Goal: Navigation & Orientation: Find specific page/section

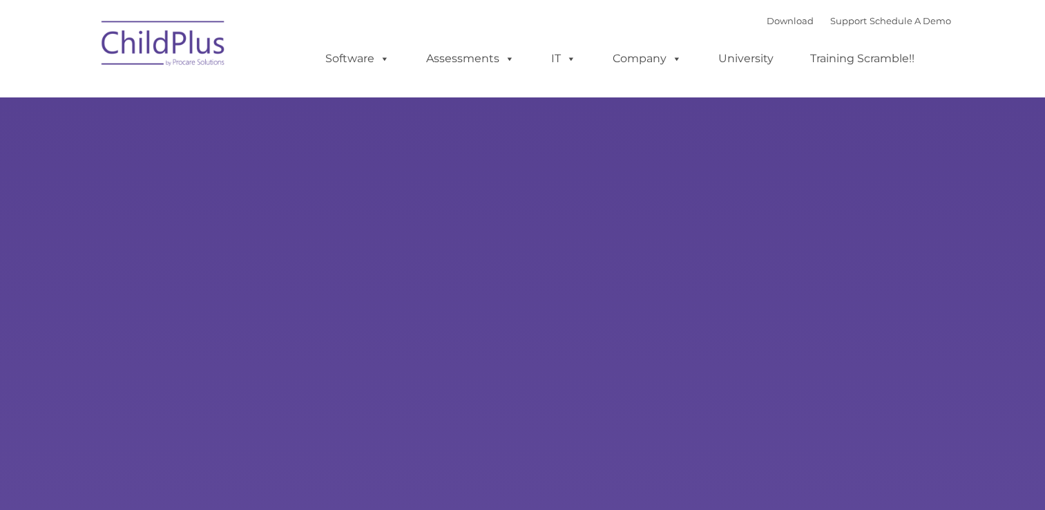
type input ""
select select "MEDIUM"
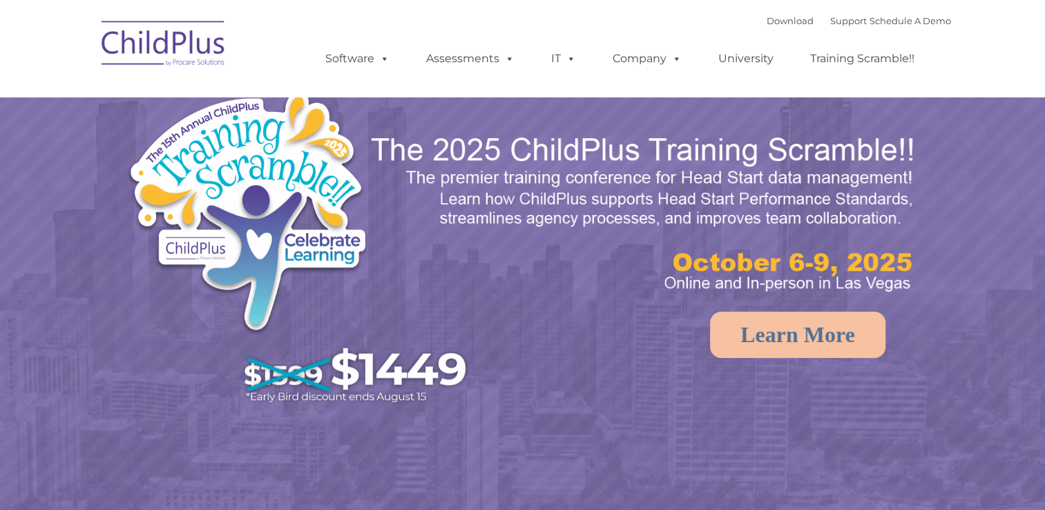
select select "MEDIUM"
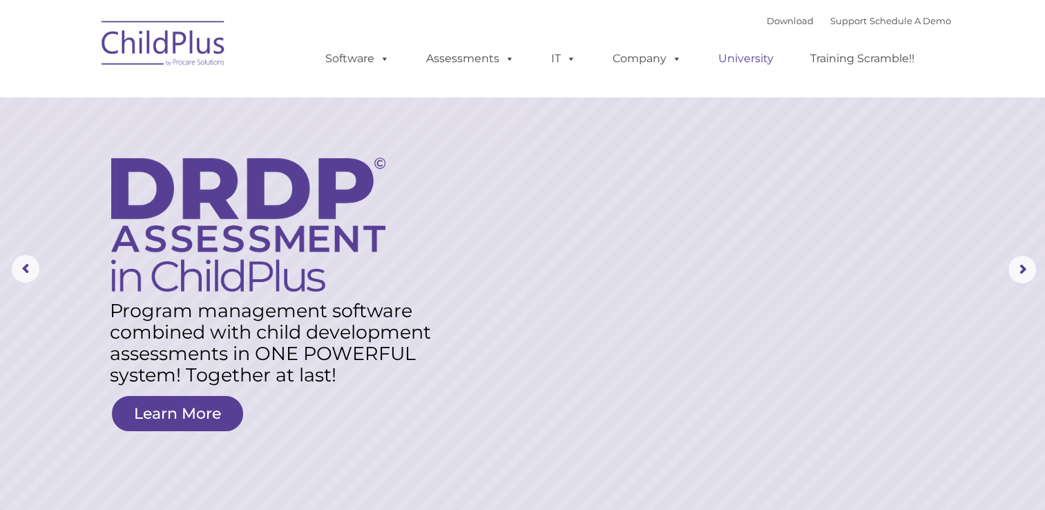
click at [737, 59] on link "University" at bounding box center [746, 59] width 83 height 28
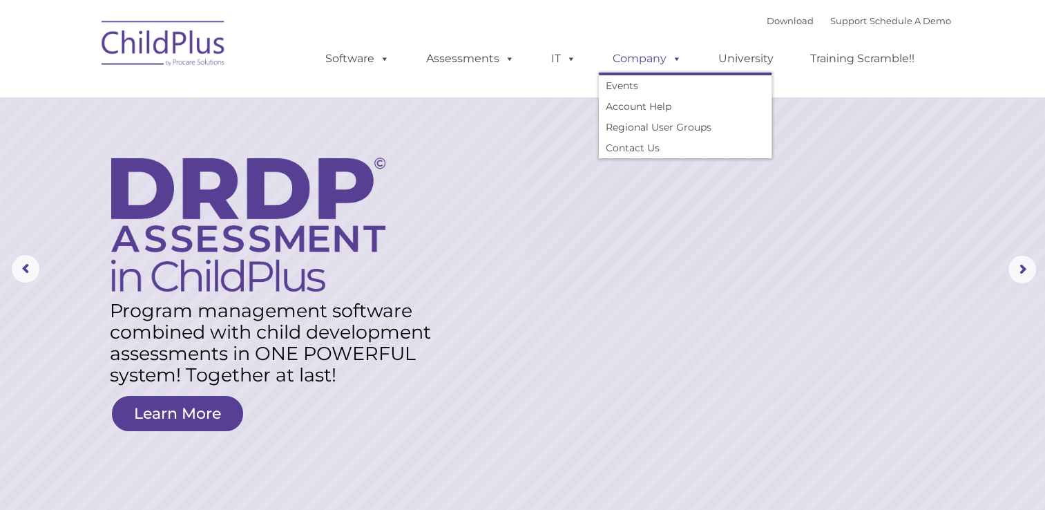
click at [662, 63] on link "Company" at bounding box center [647, 59] width 97 height 28
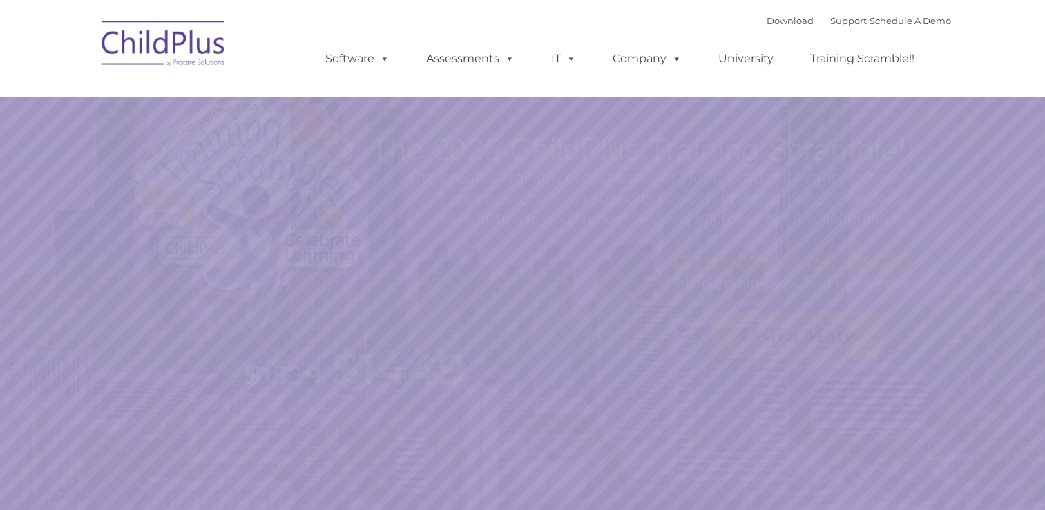
select select "MEDIUM"
